Goal: Find specific page/section: Find specific page/section

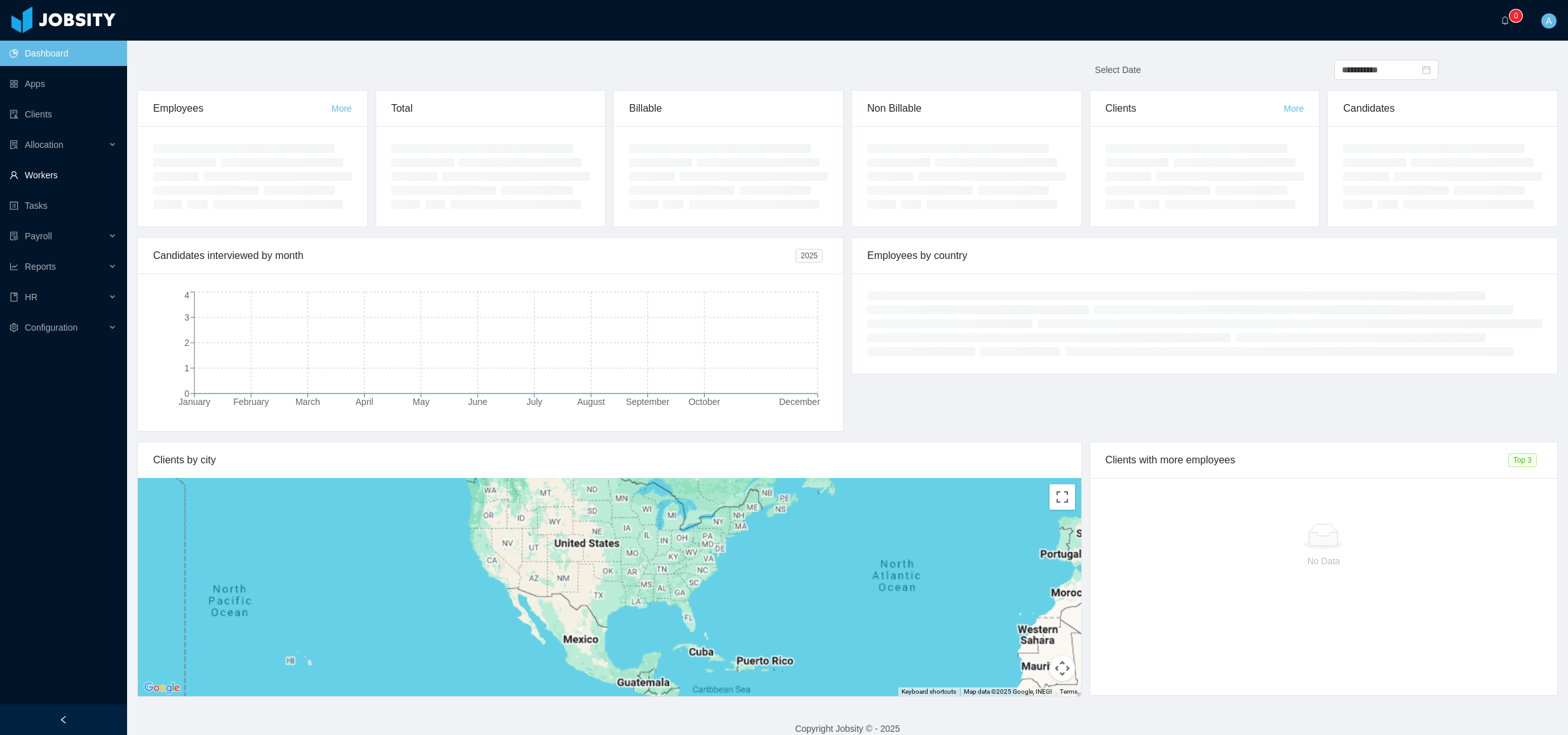
click at [62, 178] on link "Workers" at bounding box center [64, 175] width 108 height 26
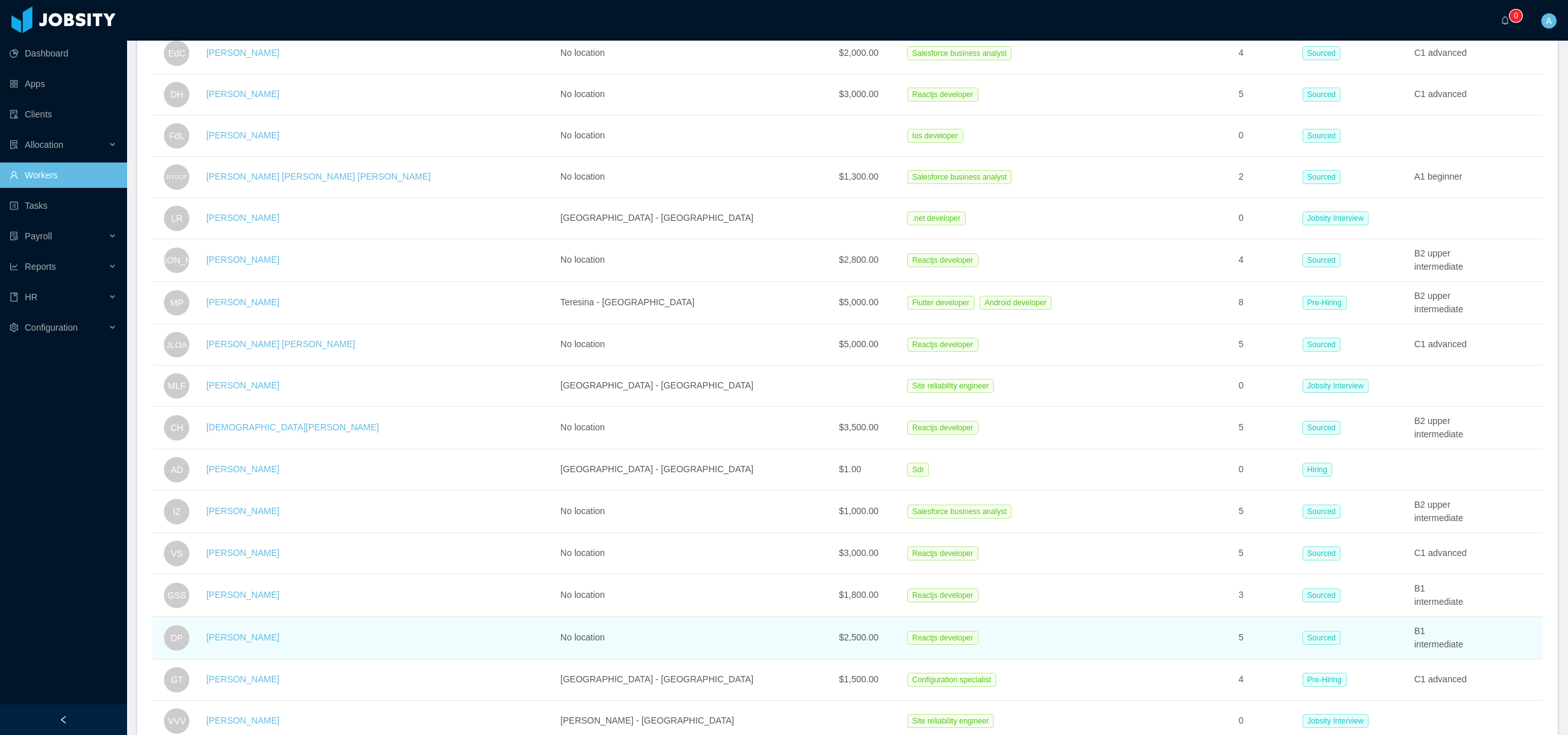
scroll to position [1787, 0]
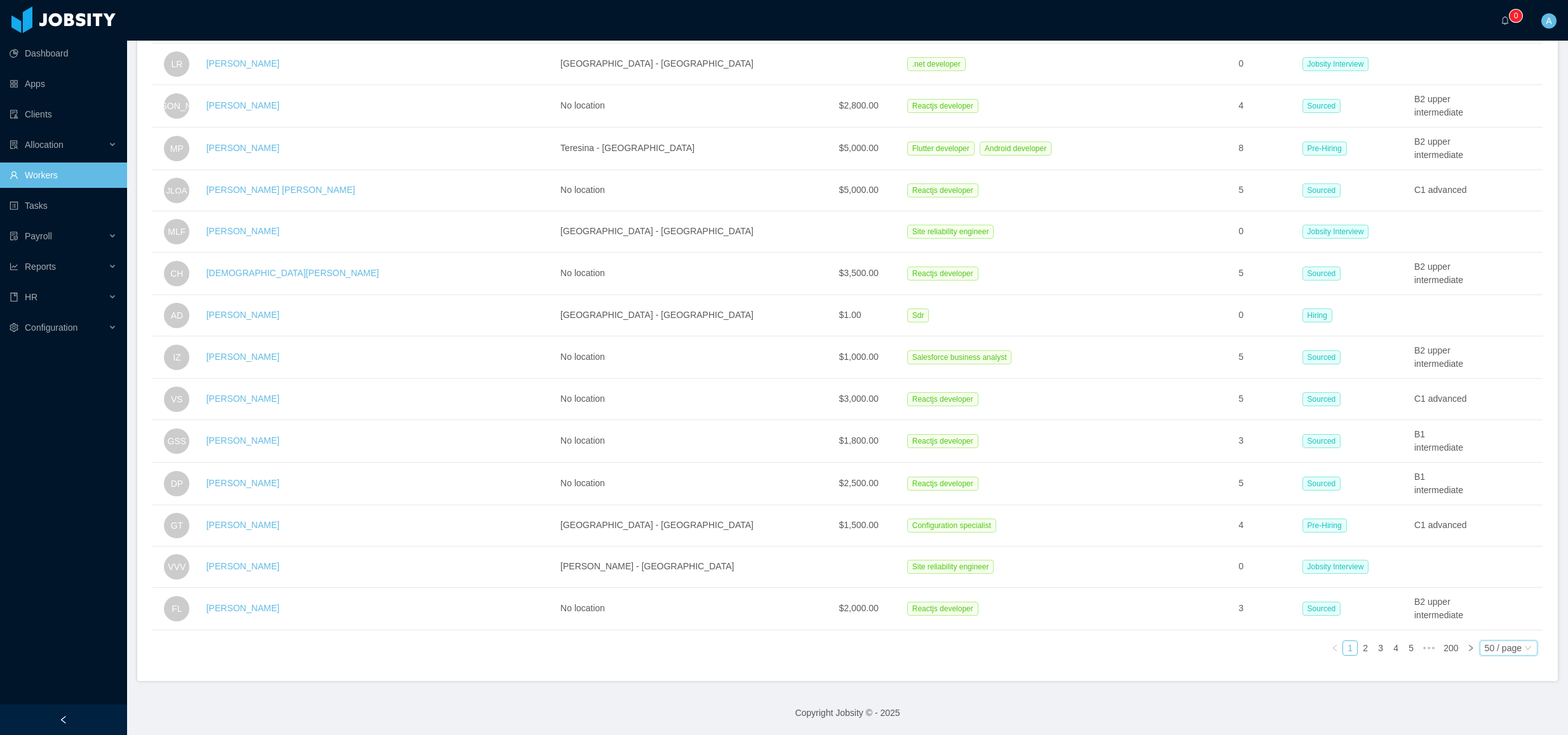
click at [1510, 641] on div "50 / page" at bounding box center [1509, 648] width 58 height 15
click at [1495, 641] on div "50 / page" at bounding box center [1503, 648] width 37 height 14
click at [1489, 643] on li "500 / page" at bounding box center [1495, 652] width 60 height 20
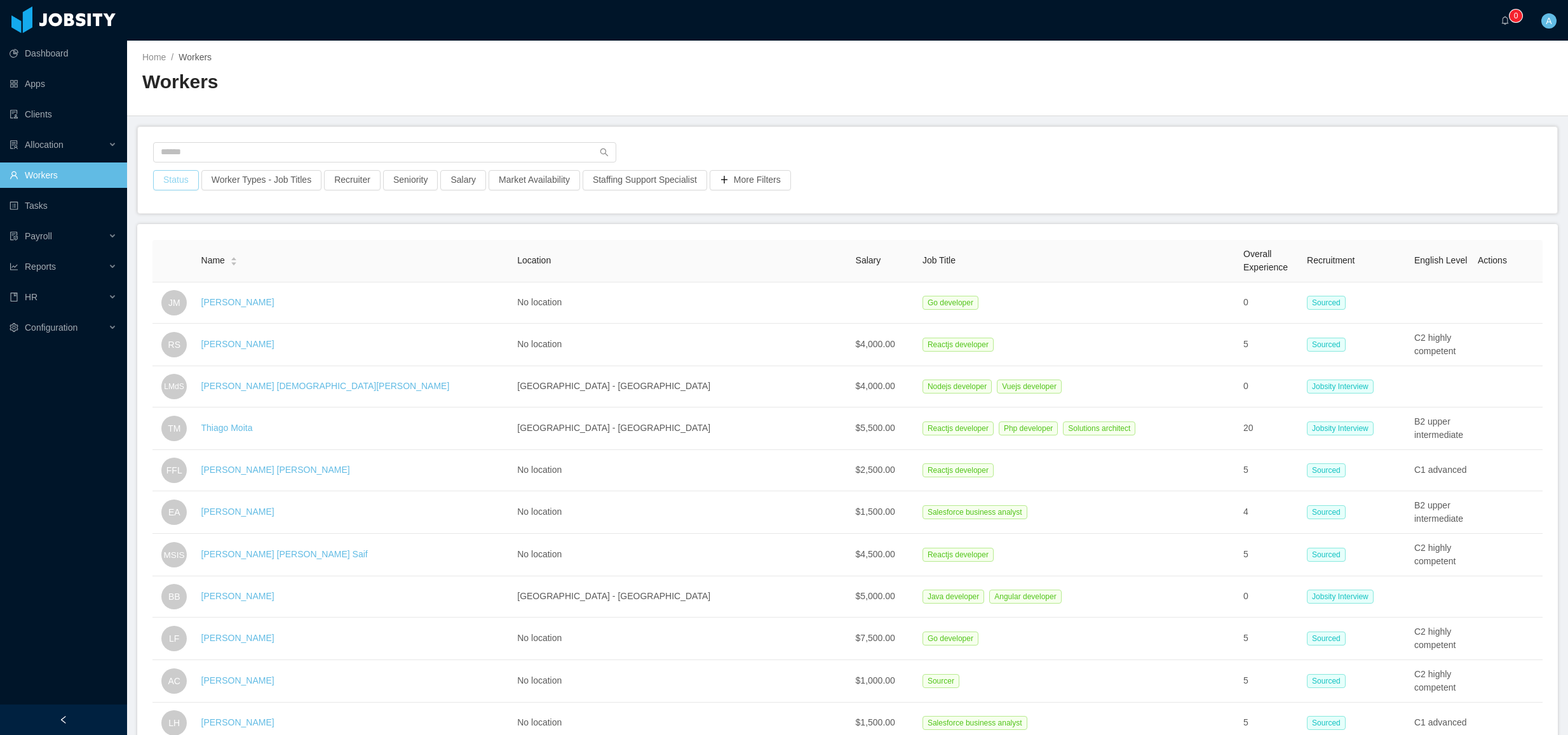
click at [189, 184] on button "Status" at bounding box center [176, 180] width 46 height 20
click at [149, 242] on div "Select a status" at bounding box center [174, 237] width 170 height 12
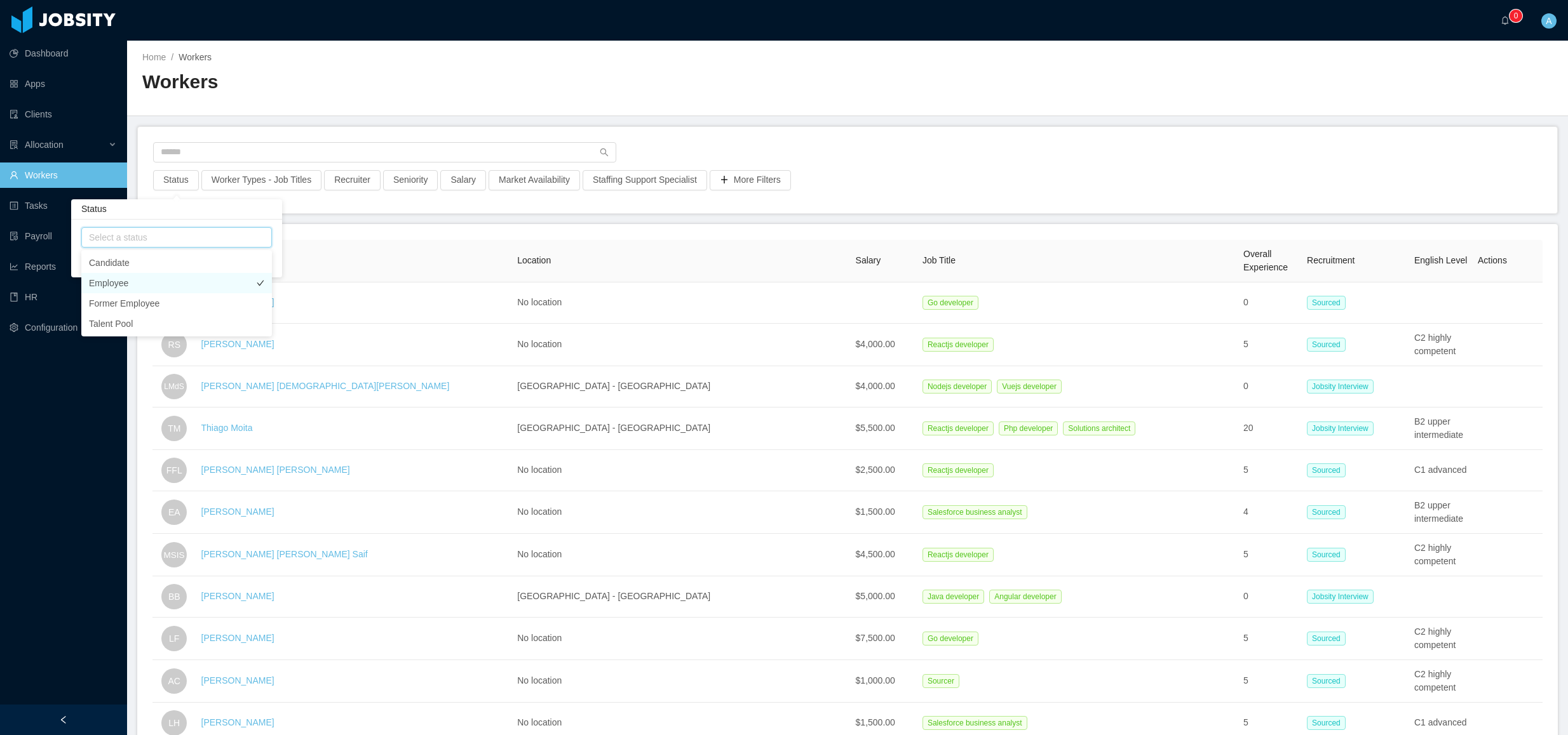
click at [132, 285] on li "Employee" at bounding box center [176, 283] width 191 height 20
click at [276, 261] on button "Apply" at bounding box center [263, 263] width 30 height 14
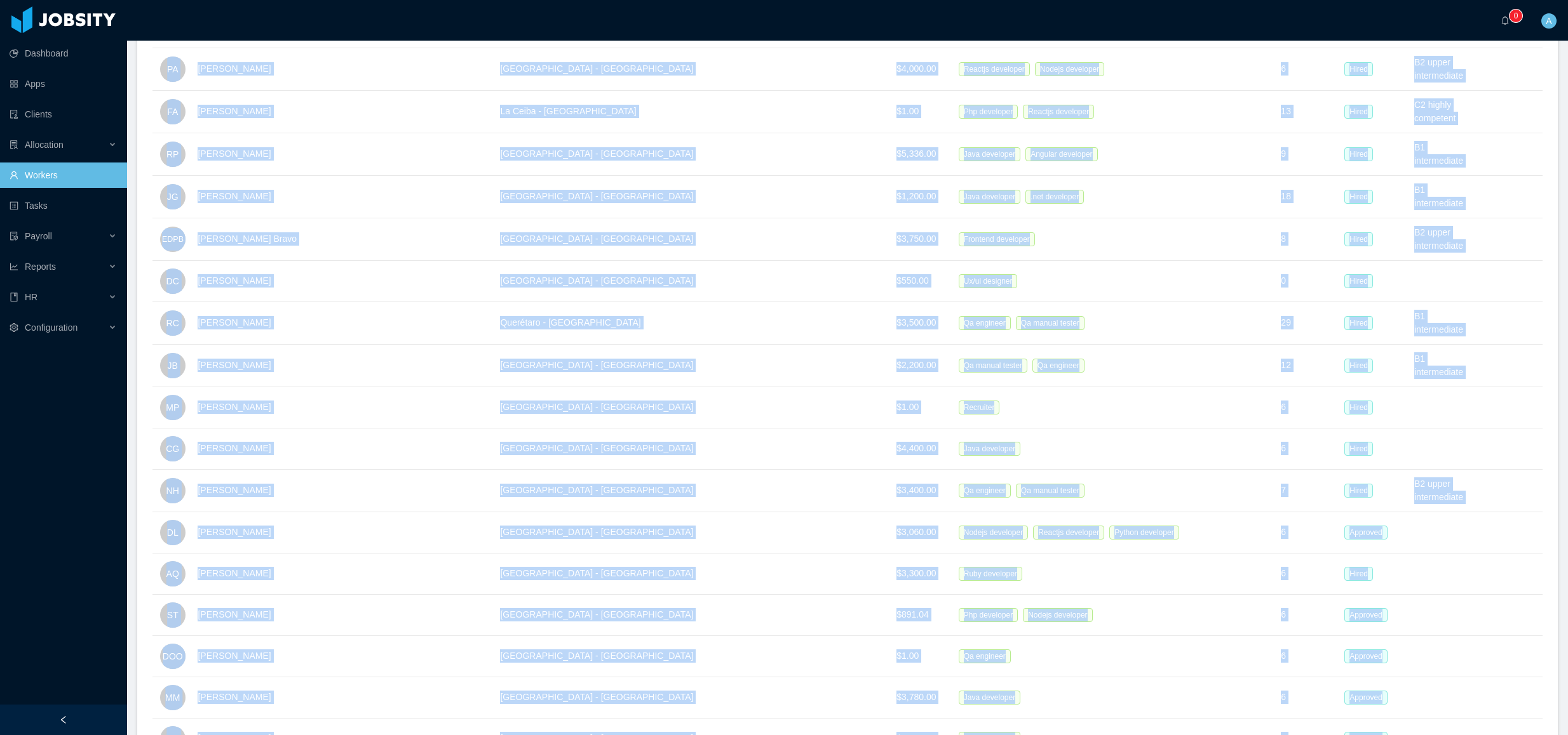
scroll to position [20992, 0]
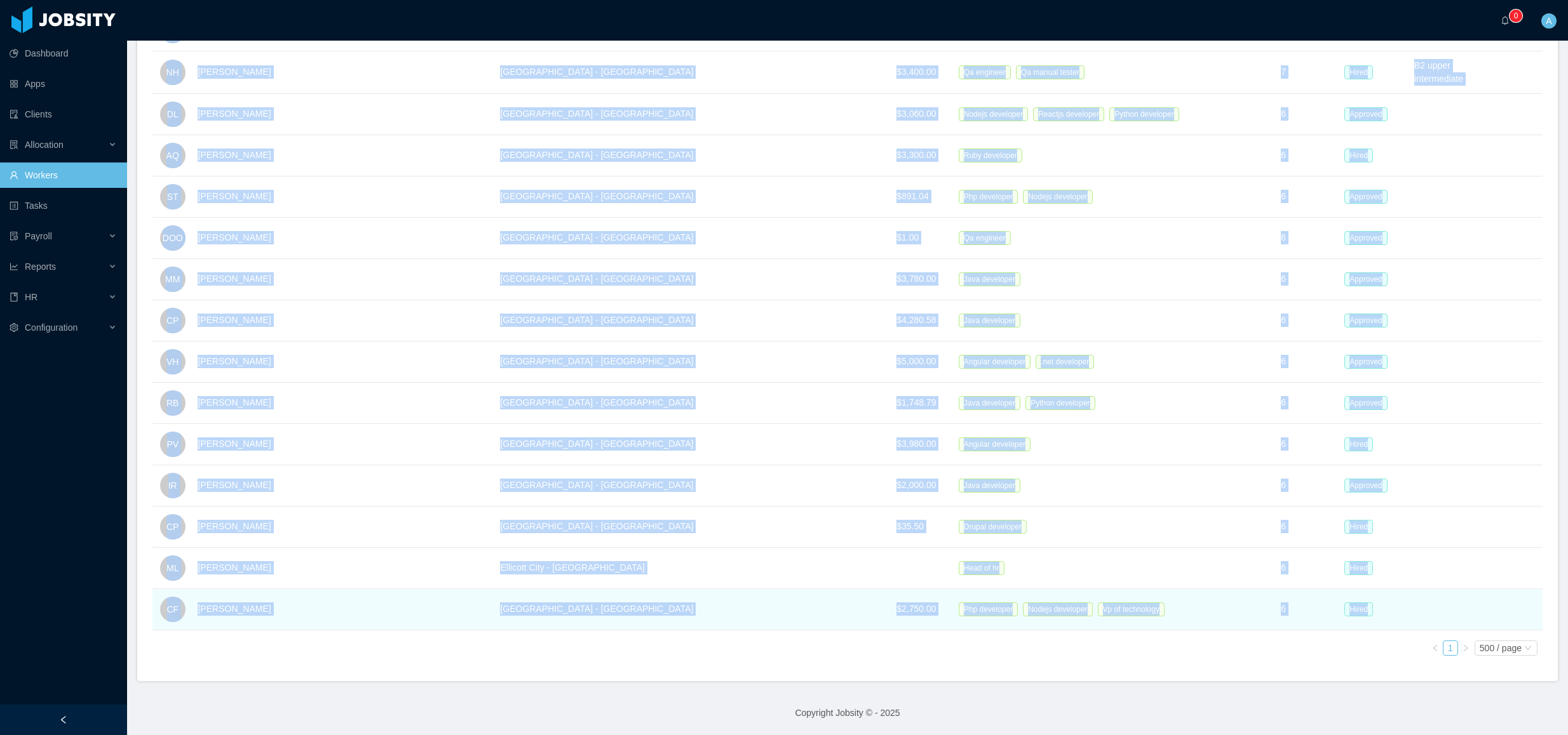
drag, startPoint x: 177, startPoint y: 261, endPoint x: 1434, endPoint y: 609, distance: 1304.3
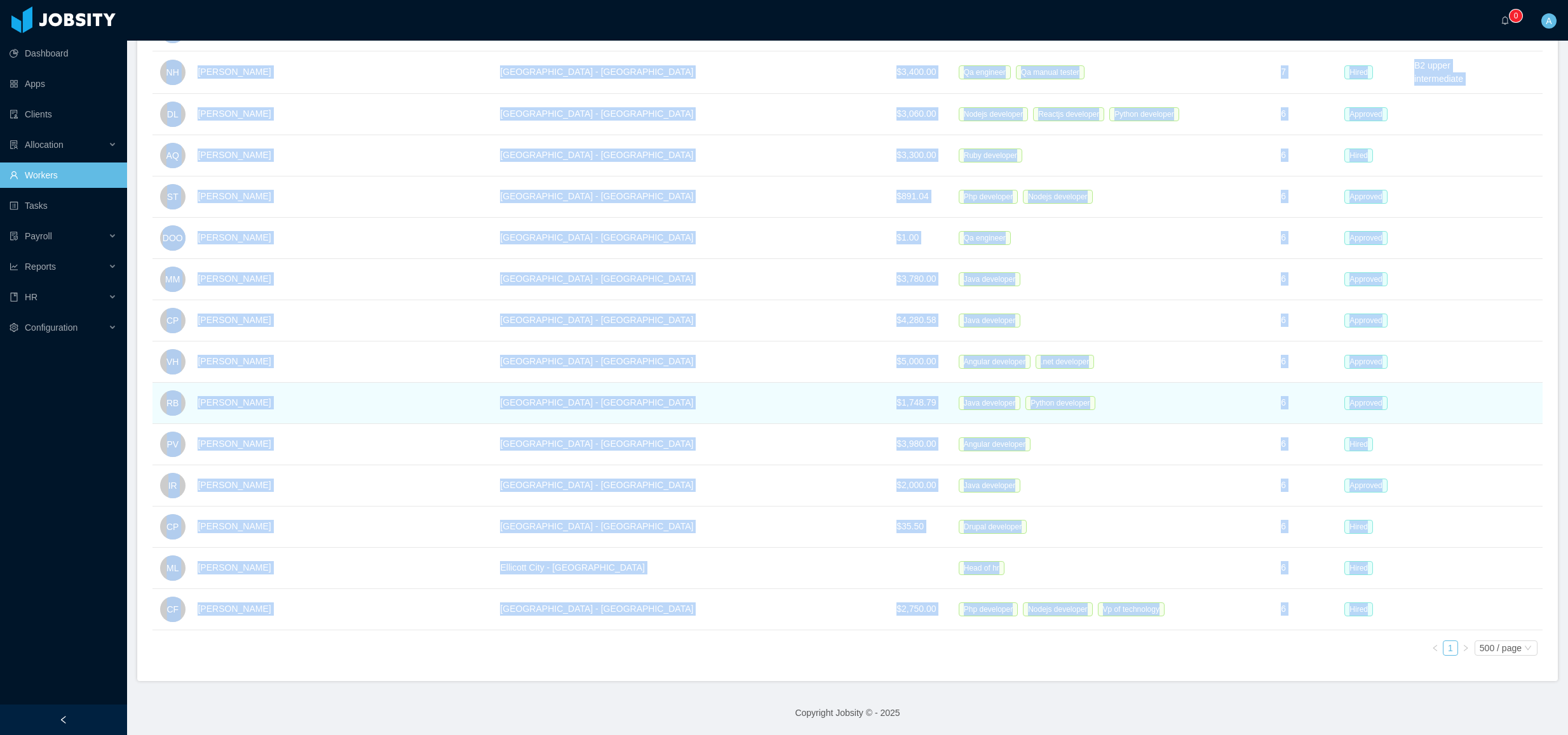
copy table "Lore Ipsumdol Sitame Con Adipi Elitsed Doeiusmodt Incididuntu Laboree Dolor Mag…"
